Goal: Information Seeking & Learning: Learn about a topic

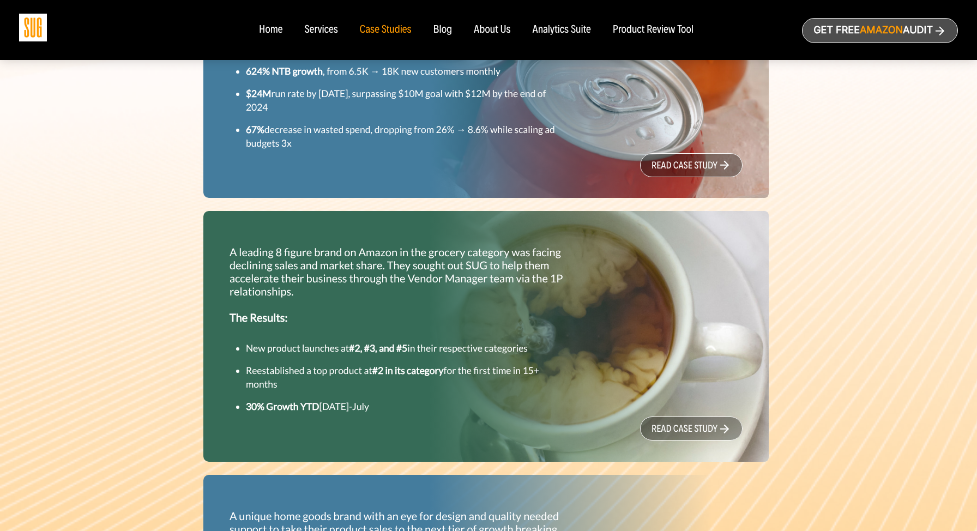
scroll to position [485, 0]
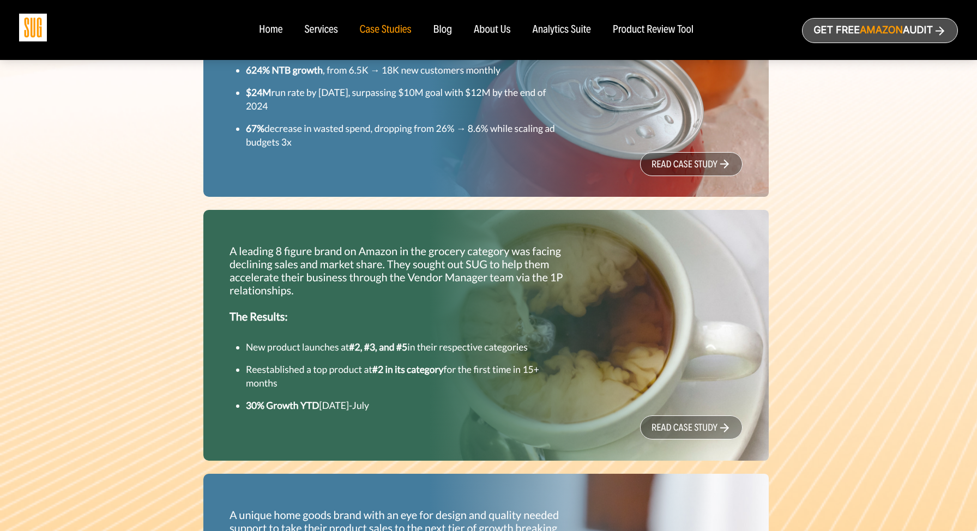
click at [690, 164] on link "read case study" at bounding box center [691, 164] width 103 height 24
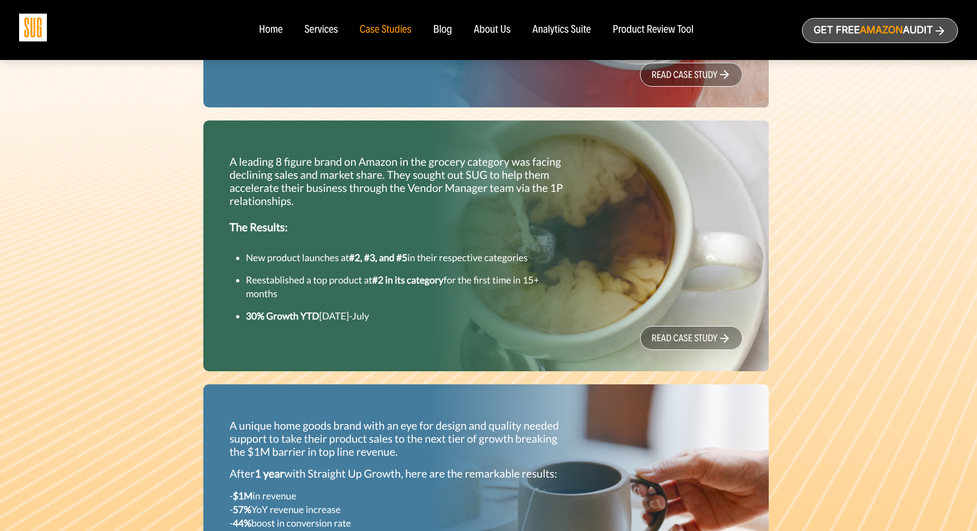
scroll to position [573, 0]
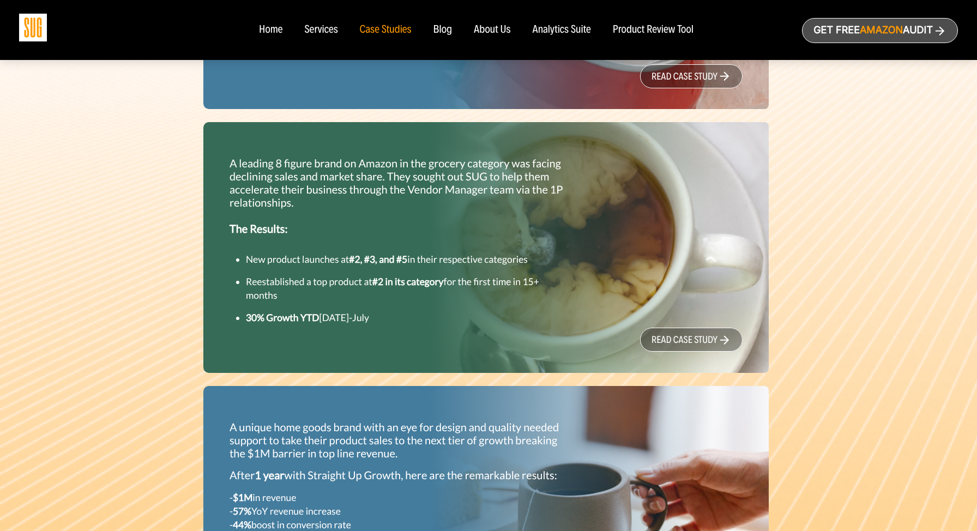
click at [676, 342] on link "read case study" at bounding box center [691, 340] width 103 height 24
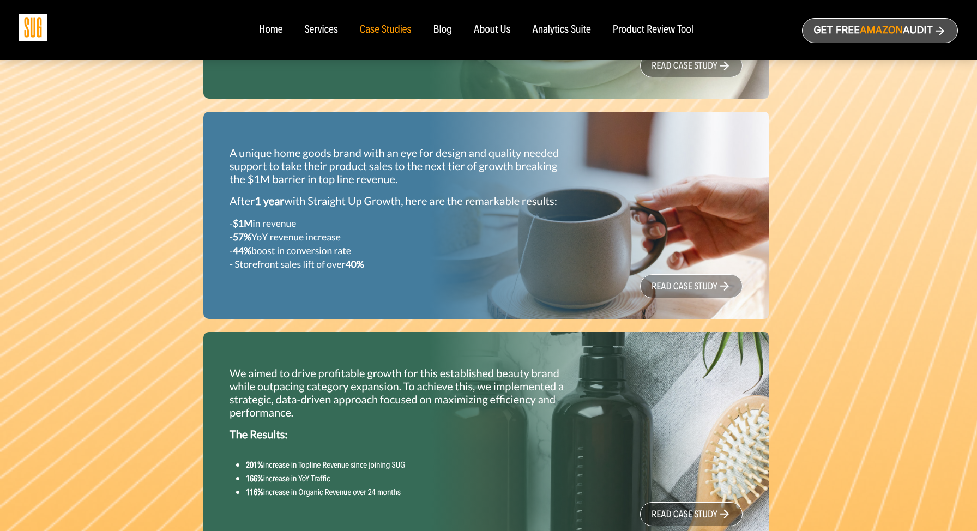
scroll to position [876, 0]
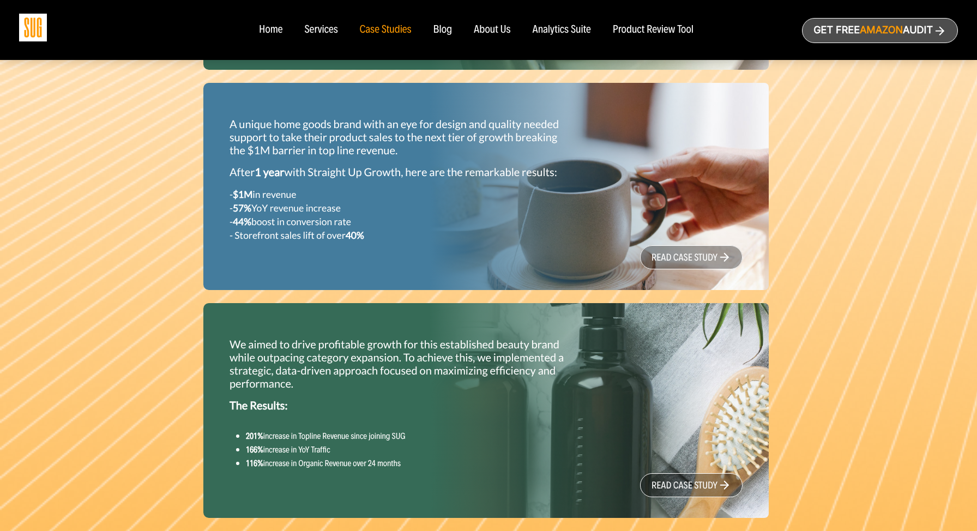
click at [458, 188] on p "- $1M in revenue - 57% YoY revenue increase - 44% boost in conversion rate - St…" at bounding box center [398, 215] width 336 height 55
click at [434, 217] on p "- $1M in revenue - 57% YoY revenue increase - 44% boost in conversion rate - St…" at bounding box center [398, 215] width 336 height 55
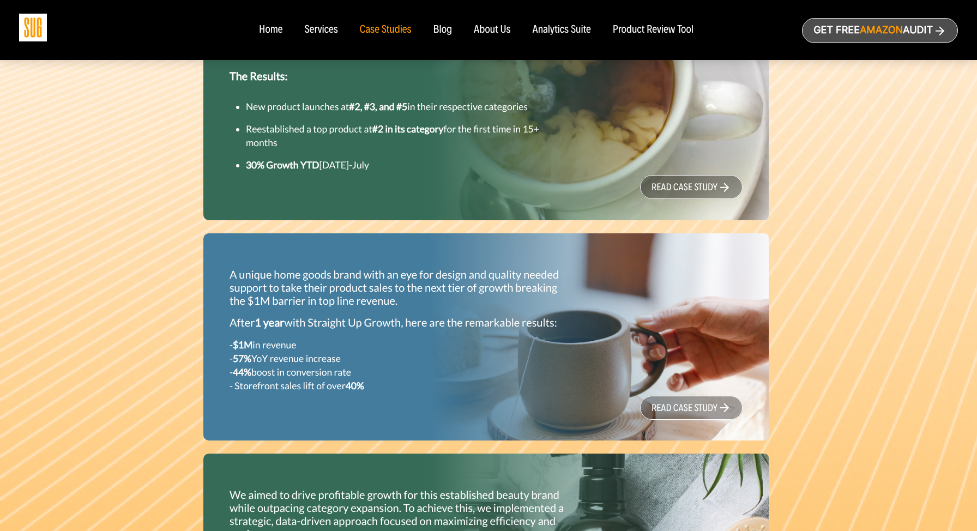
scroll to position [789, 0]
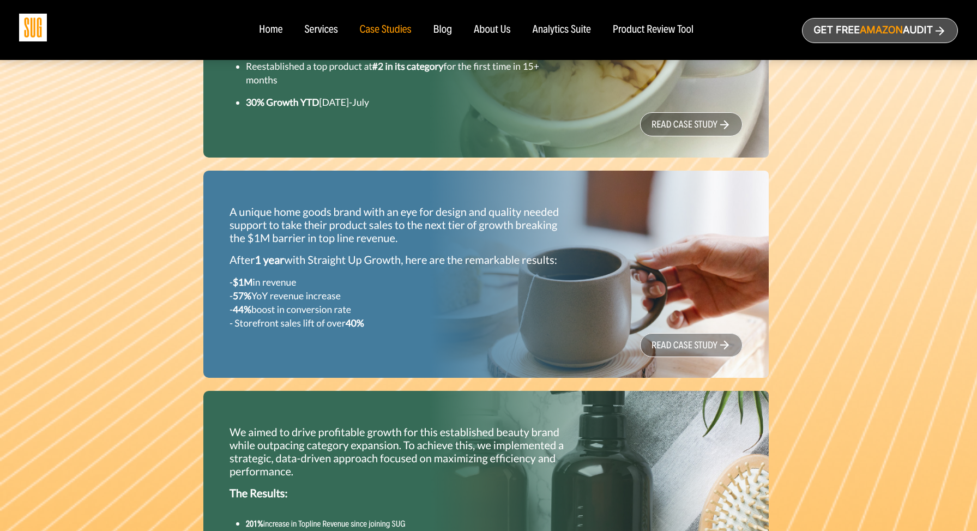
click at [688, 337] on link "read case study" at bounding box center [691, 345] width 103 height 24
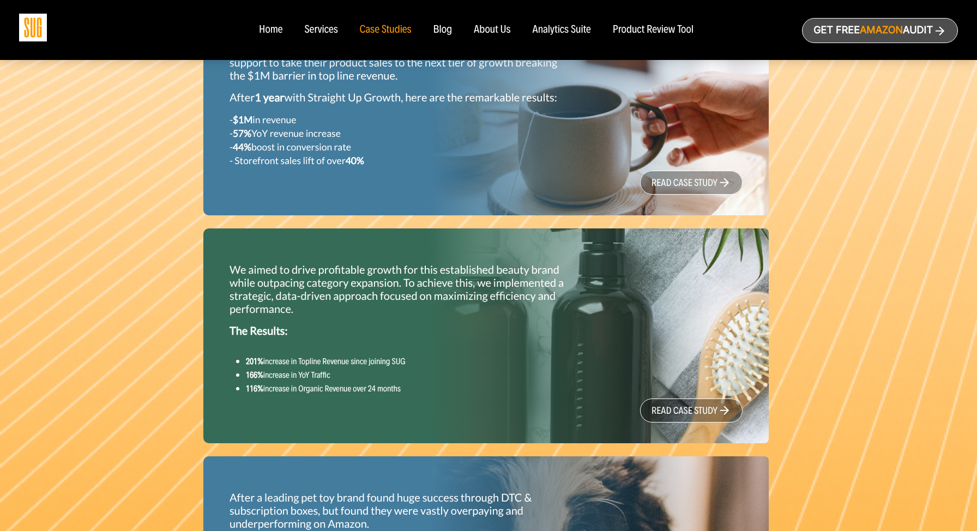
scroll to position [1050, 0]
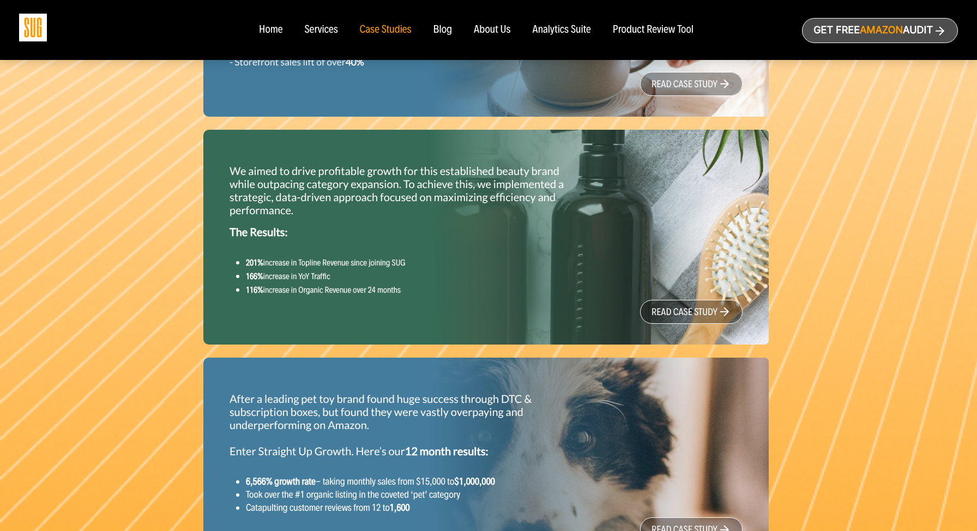
click at [681, 311] on link "read case study" at bounding box center [691, 312] width 103 height 24
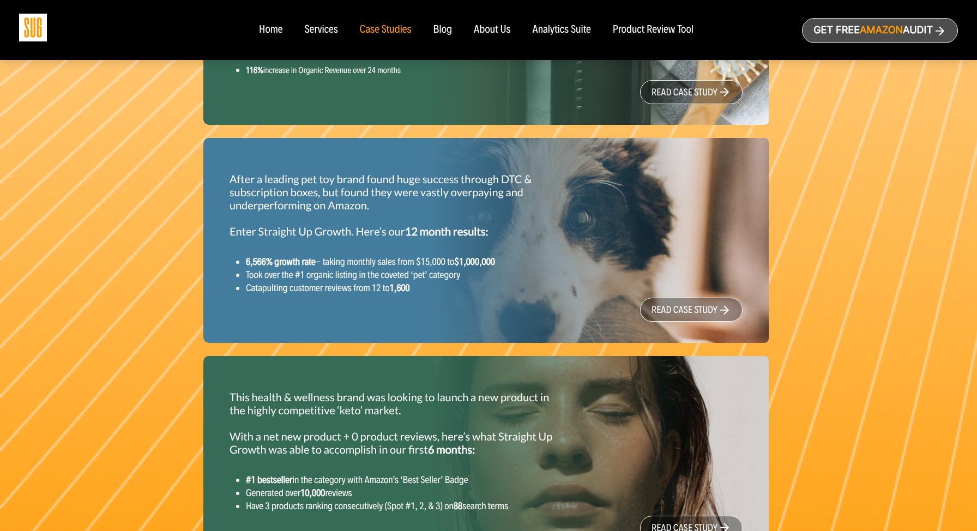
click at [666, 310] on link "read case study" at bounding box center [691, 310] width 103 height 24
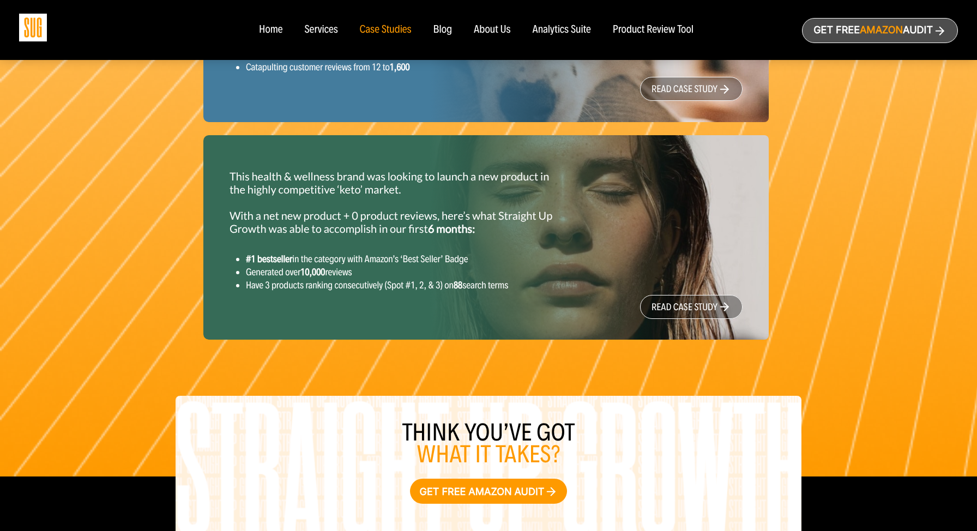
scroll to position [1541, 0]
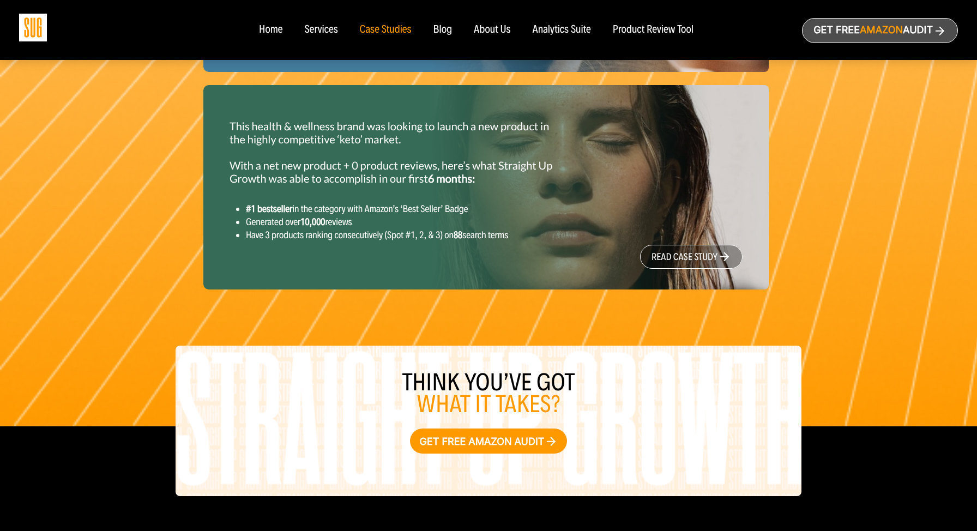
click at [685, 262] on link "read case study" at bounding box center [691, 257] width 103 height 24
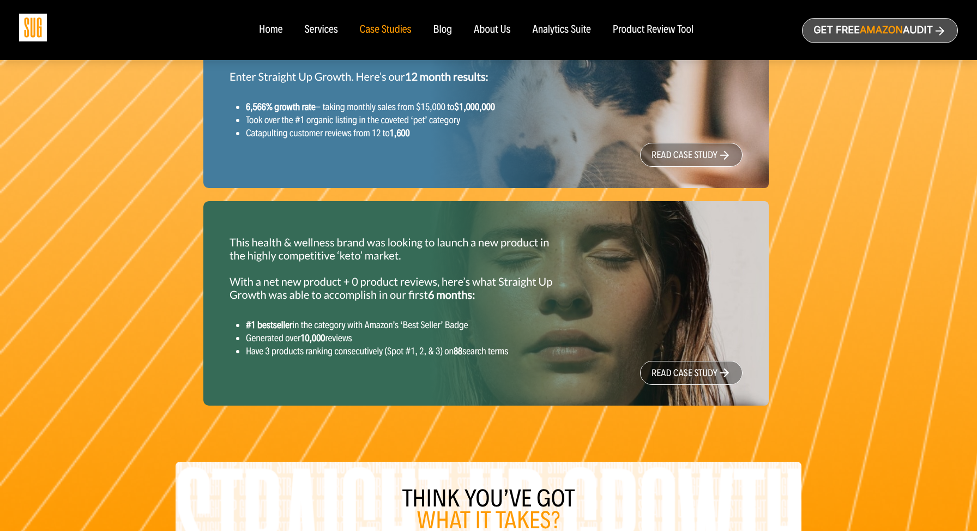
scroll to position [1267, 0]
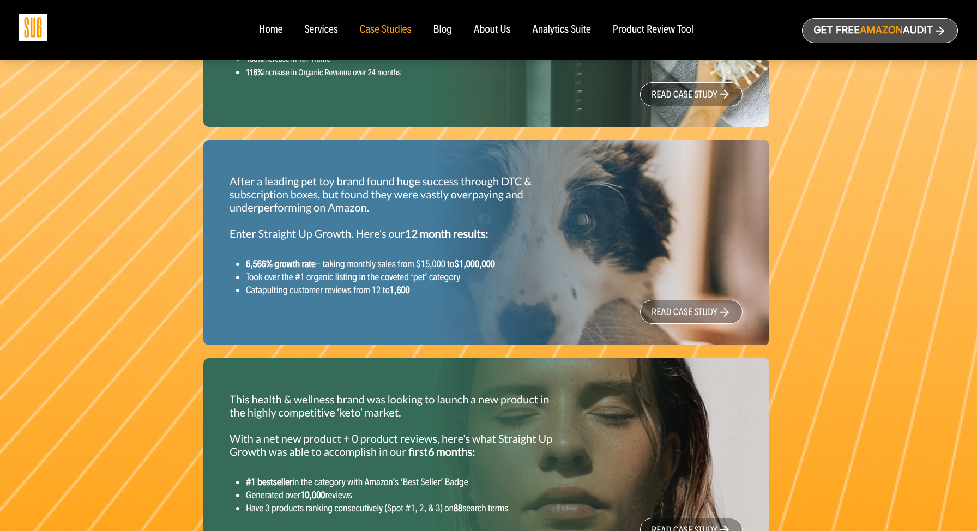
click at [668, 313] on link "read case study" at bounding box center [691, 312] width 103 height 24
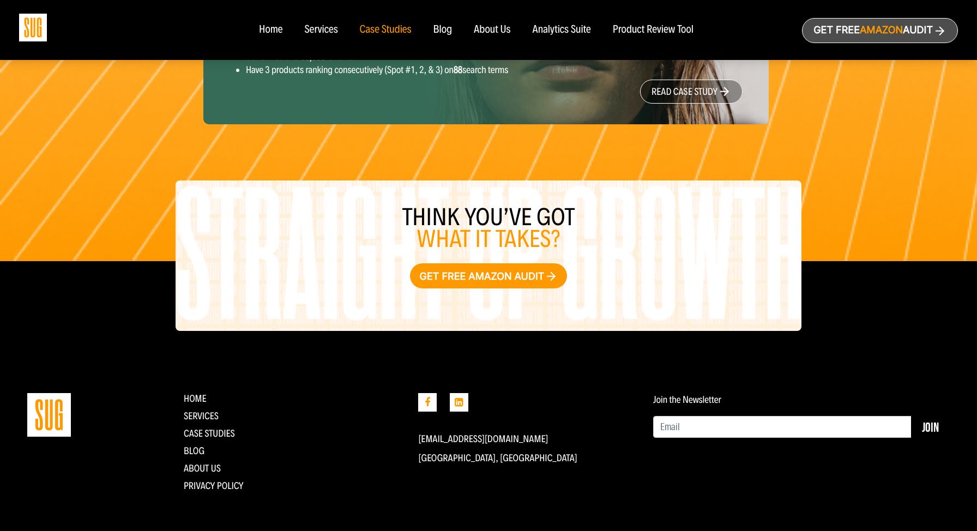
scroll to position [1433, 0]
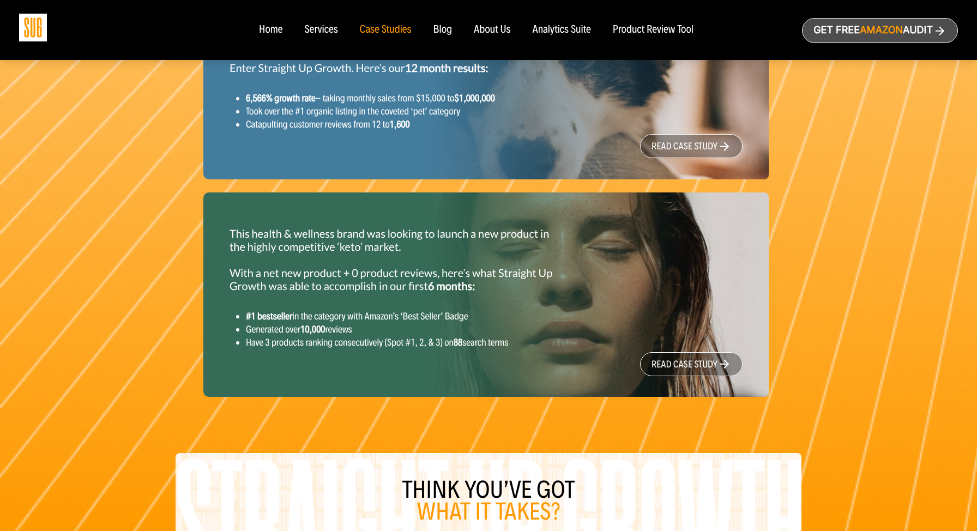
click at [682, 353] on link "read case study" at bounding box center [691, 364] width 103 height 24
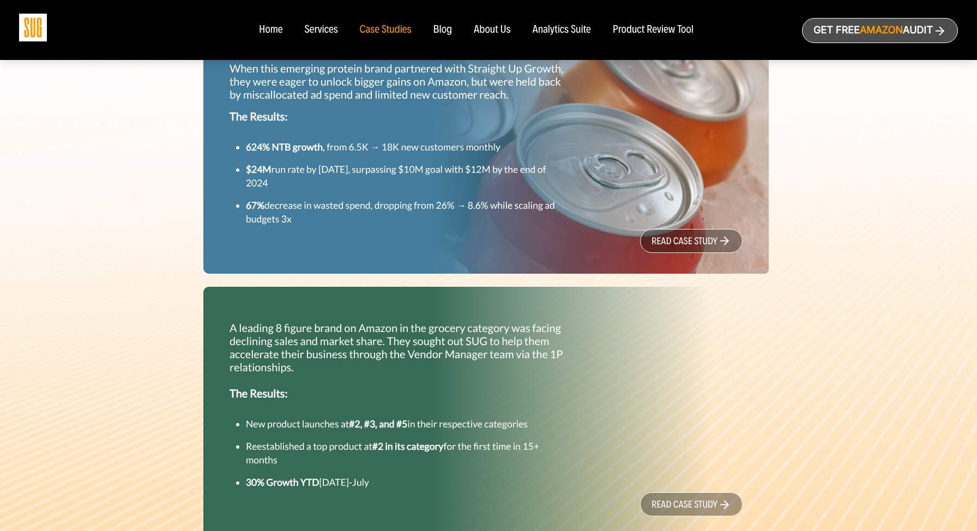
scroll to position [244, 0]
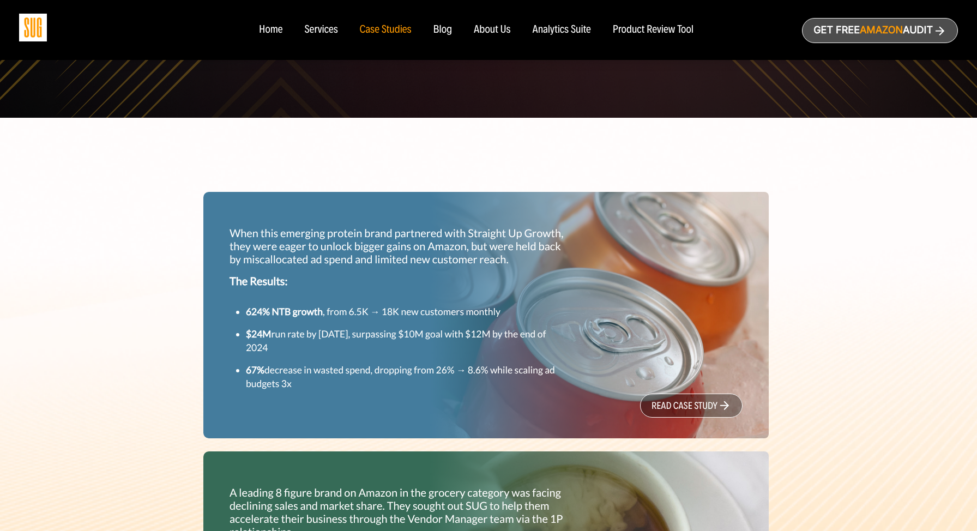
click at [671, 406] on link "read case study" at bounding box center [691, 406] width 103 height 24
